Goal: Find specific page/section: Find specific page/section

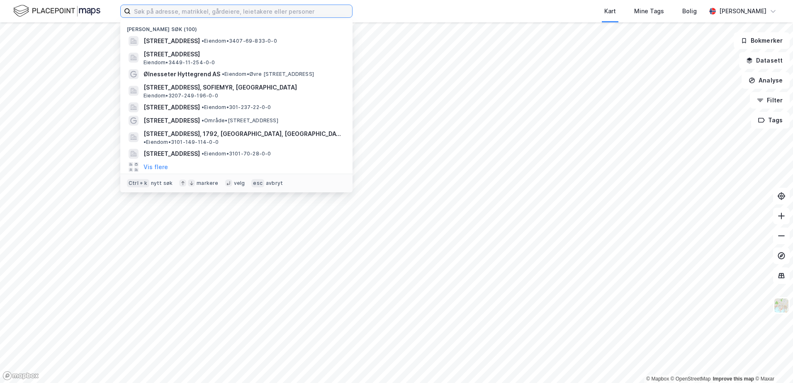
click at [135, 12] on input at bounding box center [241, 11] width 221 height 12
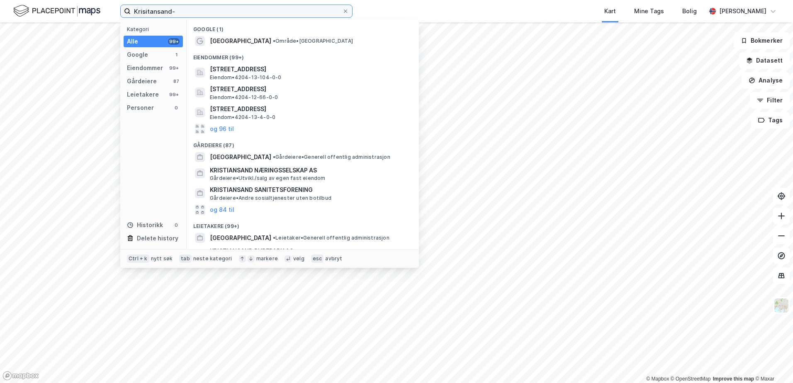
click at [179, 10] on input "Krisitansand-" at bounding box center [236, 11] width 211 height 12
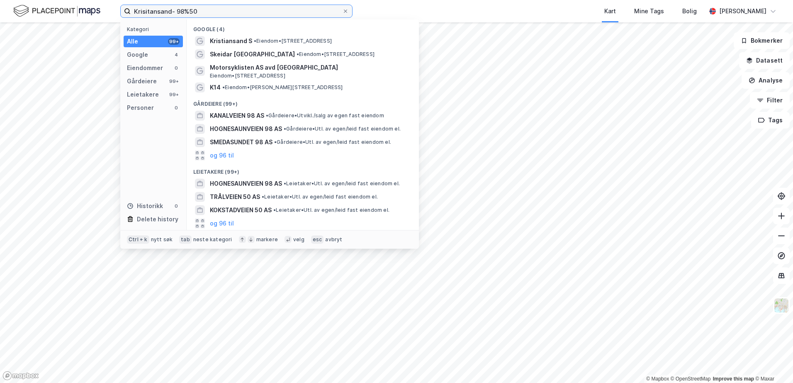
click at [189, 10] on input "Krisitansand- 98%50" at bounding box center [236, 11] width 211 height 12
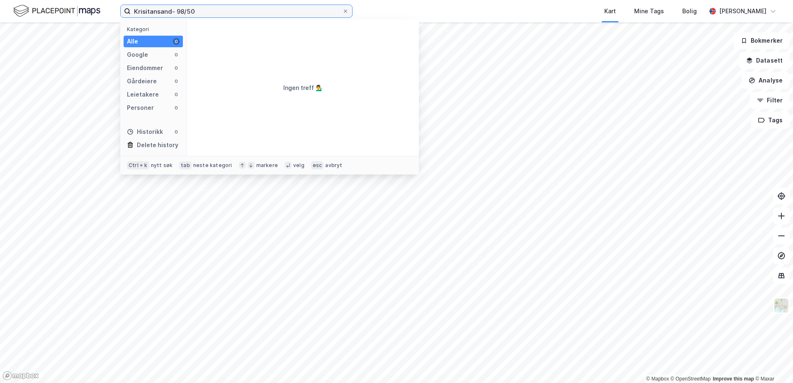
click at [189, 12] on input "Krisitansand- 98/50" at bounding box center [236, 11] width 211 height 12
type input "Krisitansand- 98/550"
